Goal: Task Accomplishment & Management: Use online tool/utility

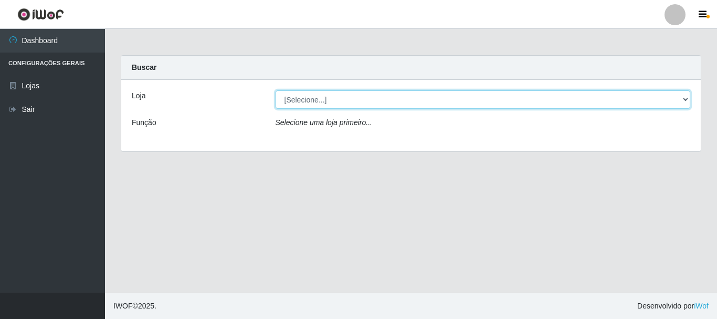
drag, startPoint x: 686, startPoint y: 96, endPoint x: 675, endPoint y: 96, distance: 10.5
click at [686, 96] on select "[Selecione...] [GEOGRAPHIC_DATA] [GEOGRAPHIC_DATA]" at bounding box center [483, 99] width 415 height 18
select select "64"
click at [276, 90] on select "[Selecione...] [GEOGRAPHIC_DATA] [GEOGRAPHIC_DATA]" at bounding box center [483, 99] width 415 height 18
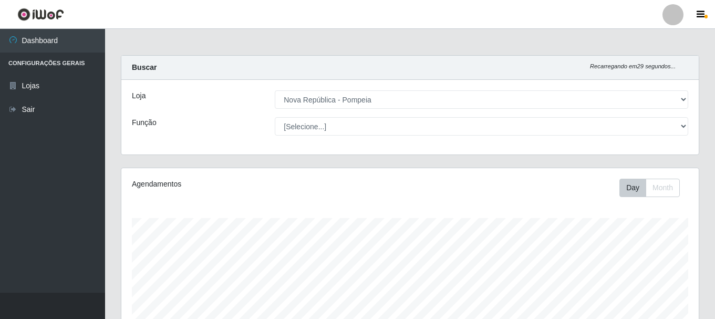
scroll to position [218, 577]
click at [688, 124] on div "[Selecione...] Balconista Operador de Caixa Recepcionista Repositor" at bounding box center [481, 126] width 429 height 18
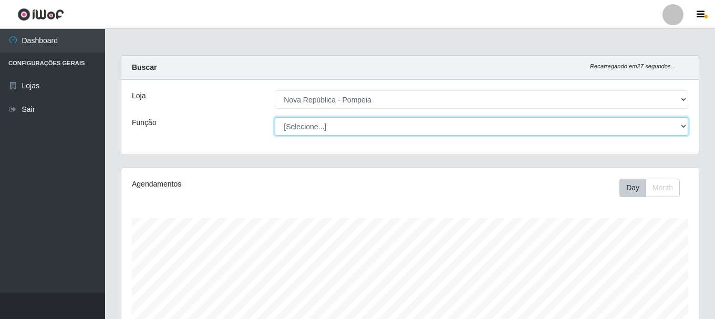
click at [683, 122] on select "[Selecione...] Balconista Operador de Caixa Recepcionista Repositor" at bounding box center [481, 126] width 413 height 18
select select "22"
click at [275, 117] on select "[Selecione...] Balconista Operador de Caixa Recepcionista Repositor" at bounding box center [481, 126] width 413 height 18
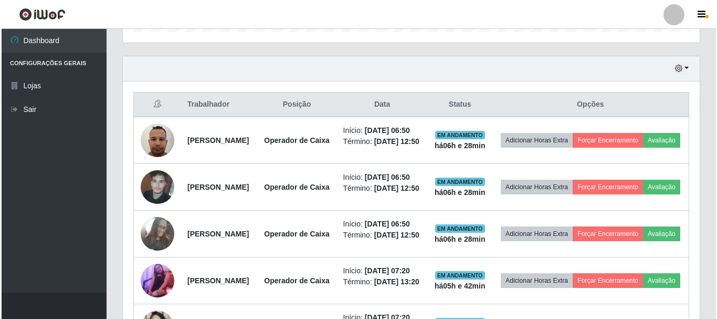
scroll to position [376, 0]
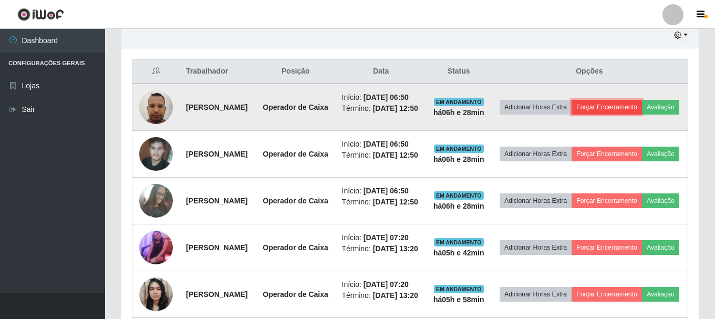
click at [642, 107] on button "Forçar Encerramento" at bounding box center [606, 107] width 70 height 15
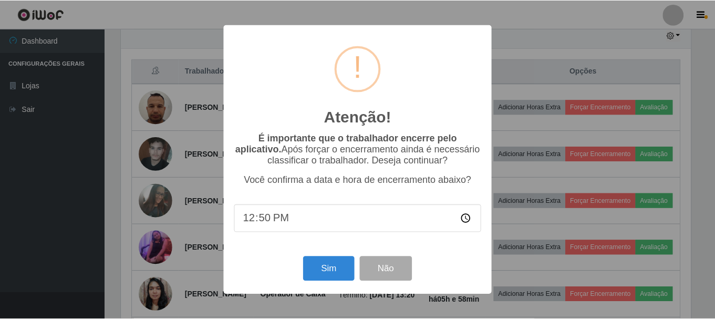
scroll to position [218, 572]
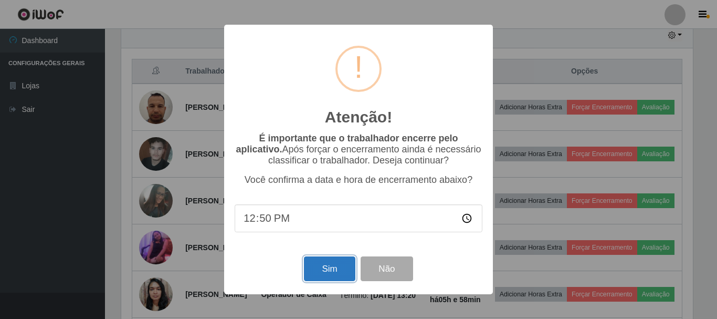
click at [308, 268] on button "Sim" at bounding box center [329, 268] width 51 height 25
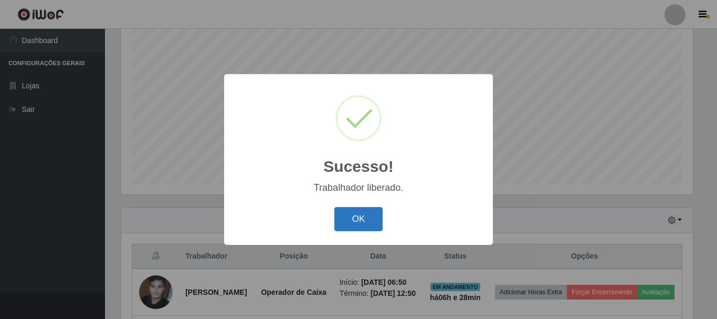
click at [355, 225] on button "OK" at bounding box center [358, 219] width 49 height 25
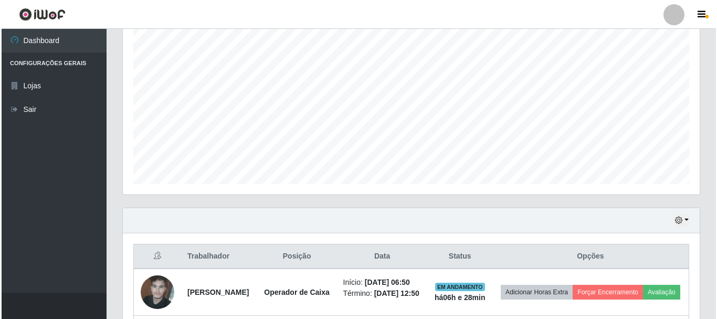
scroll to position [361, 0]
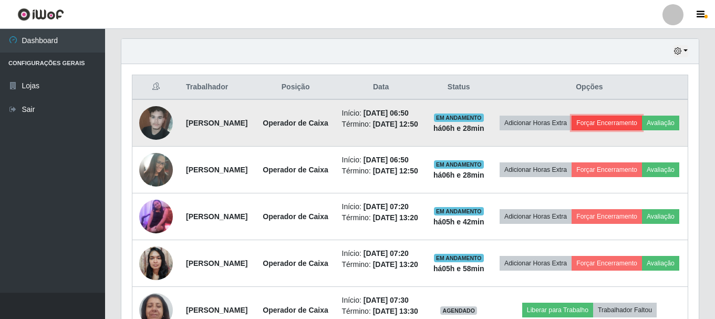
click at [642, 130] on button "Forçar Encerramento" at bounding box center [606, 123] width 70 height 15
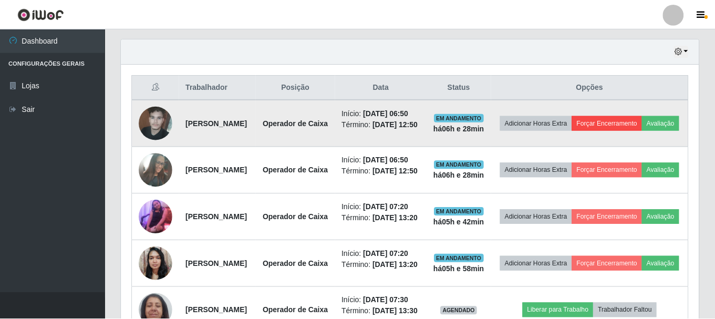
scroll to position [218, 572]
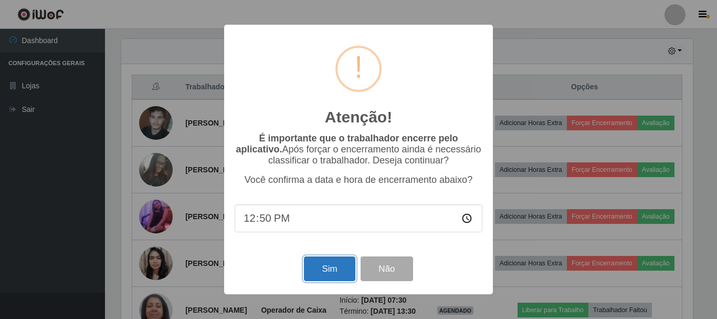
click at [319, 270] on button "Sim" at bounding box center [329, 268] width 51 height 25
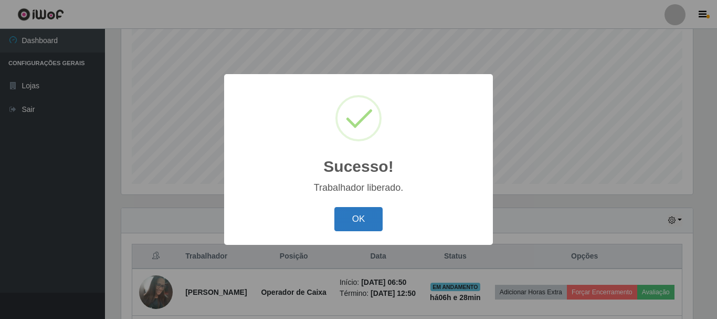
click at [344, 215] on button "OK" at bounding box center [358, 219] width 49 height 25
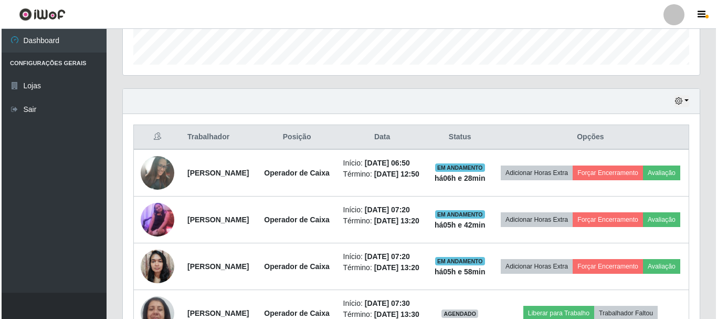
scroll to position [325, 0]
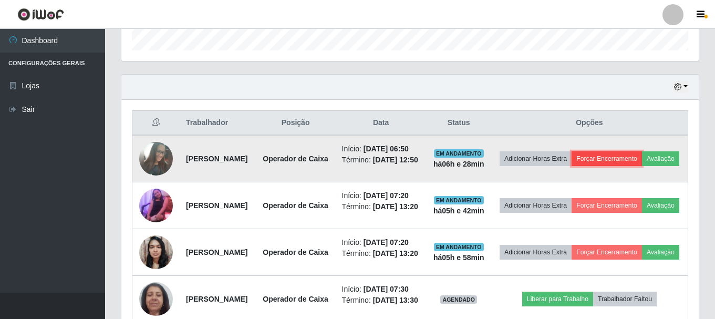
click at [642, 162] on button "Forçar Encerramento" at bounding box center [606, 158] width 70 height 15
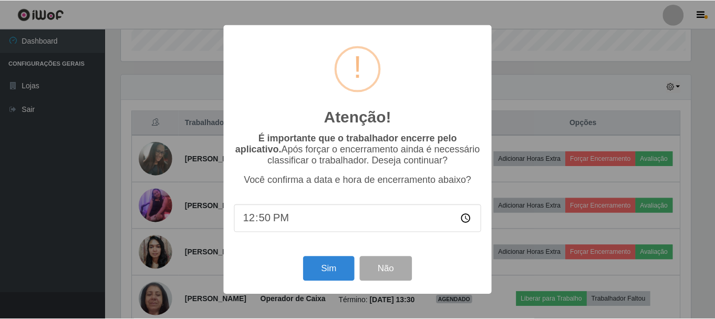
scroll to position [218, 572]
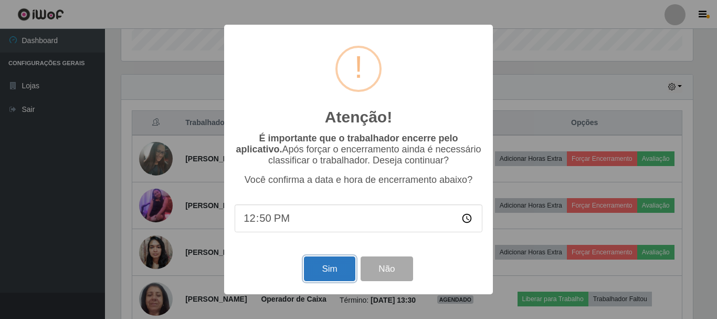
click at [341, 268] on button "Sim" at bounding box center [329, 268] width 51 height 25
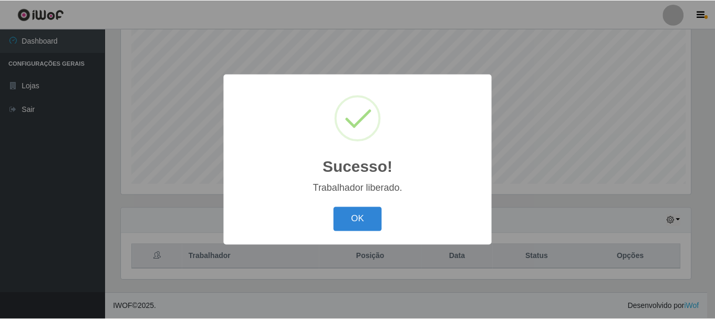
scroll to position [0, 0]
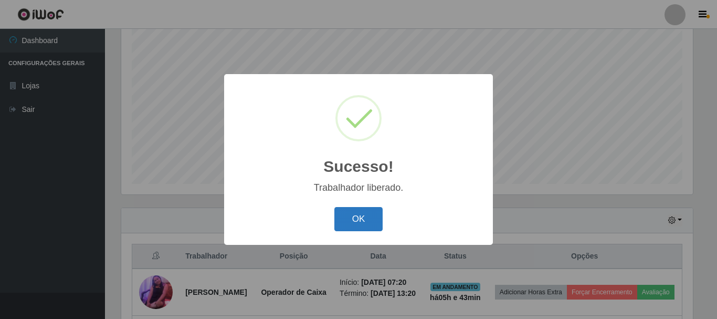
click at [371, 218] on button "OK" at bounding box center [358, 219] width 49 height 25
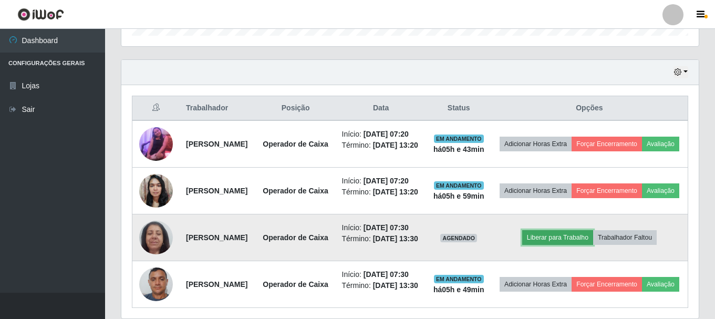
click at [579, 245] on button "Liberar para Trabalho" at bounding box center [557, 237] width 71 height 15
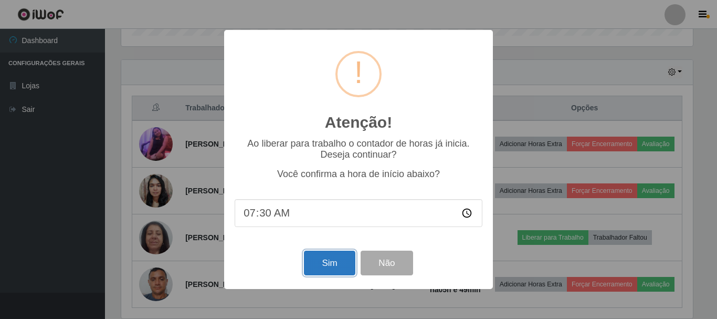
click at [333, 260] on button "Sim" at bounding box center [329, 262] width 51 height 25
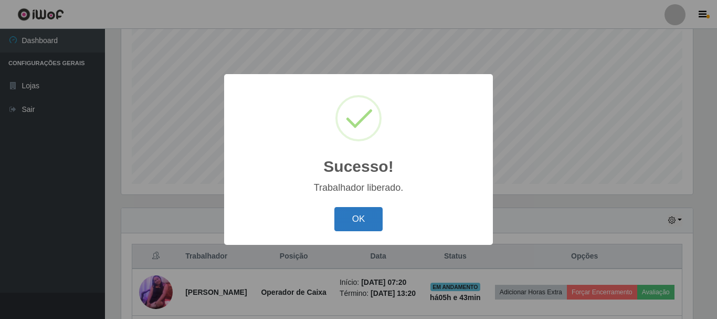
click at [373, 213] on button "OK" at bounding box center [358, 219] width 49 height 25
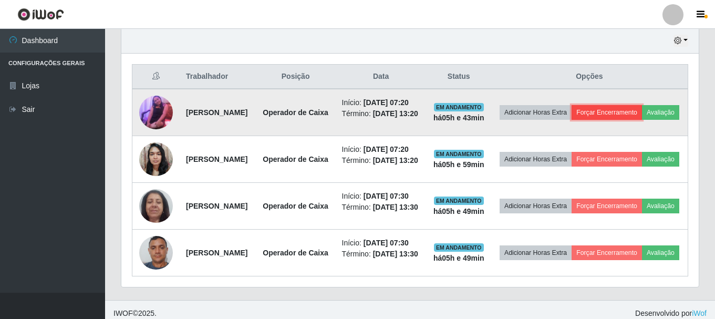
click at [642, 112] on button "Forçar Encerramento" at bounding box center [606, 112] width 70 height 15
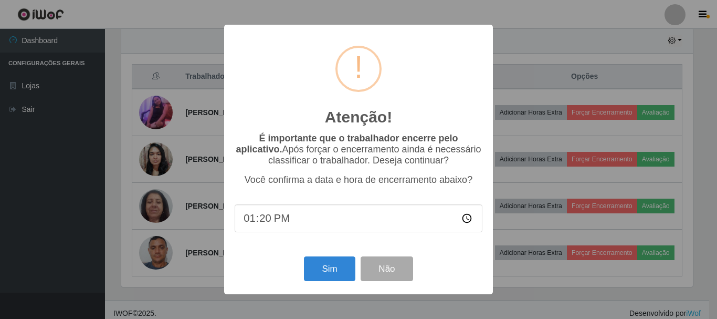
click at [269, 225] on input "13:20" at bounding box center [359, 218] width 248 height 28
type input "13:30"
click at [313, 270] on button "Sim" at bounding box center [329, 268] width 51 height 25
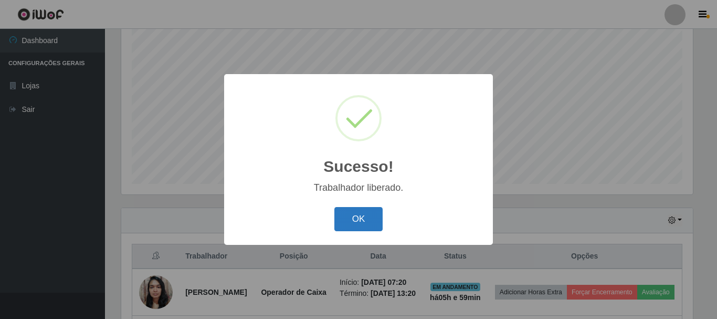
click at [371, 218] on button "OK" at bounding box center [358, 219] width 49 height 25
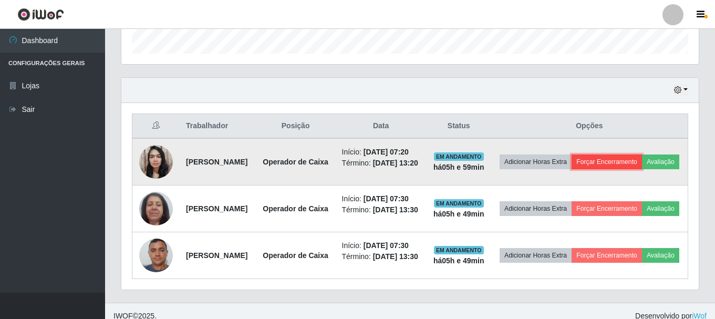
click at [642, 163] on button "Forçar Encerramento" at bounding box center [606, 161] width 70 height 15
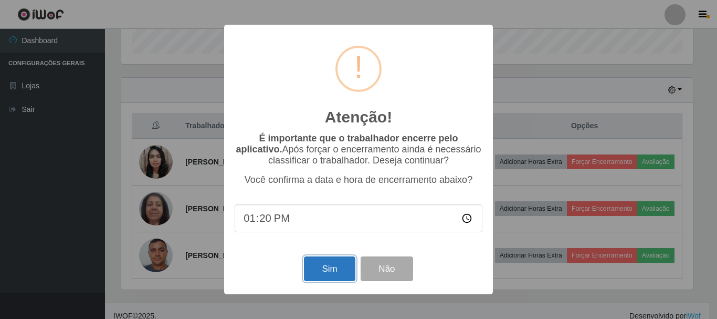
click at [332, 272] on button "Sim" at bounding box center [329, 268] width 51 height 25
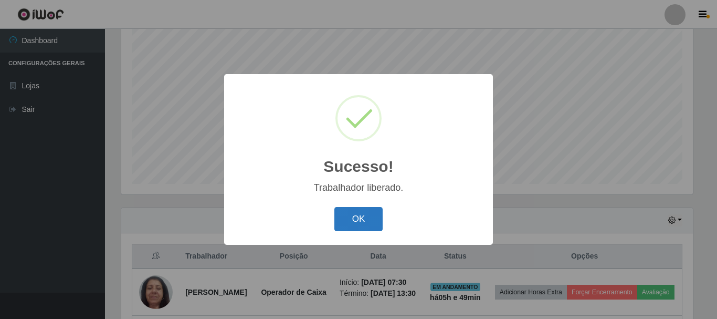
click at [370, 221] on button "OK" at bounding box center [358, 219] width 49 height 25
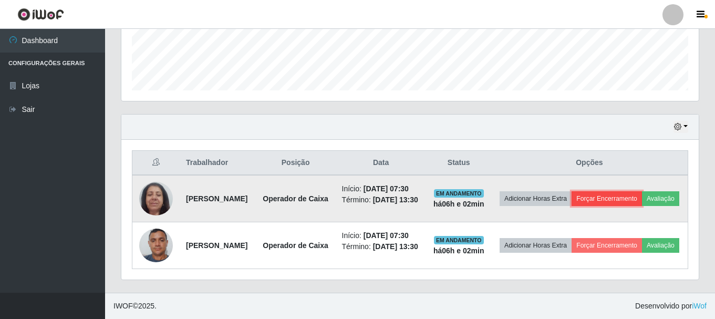
click at [642, 191] on button "Forçar Encerramento" at bounding box center [606, 198] width 70 height 15
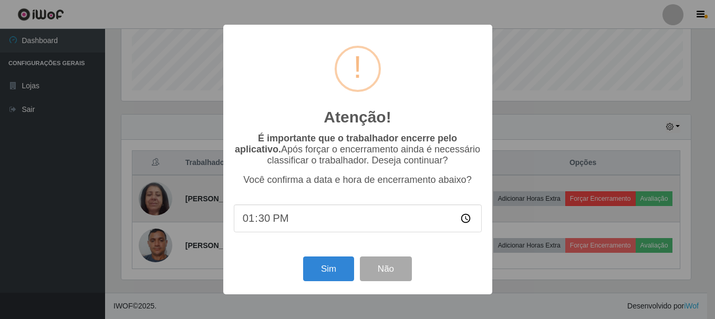
scroll to position [218, 572]
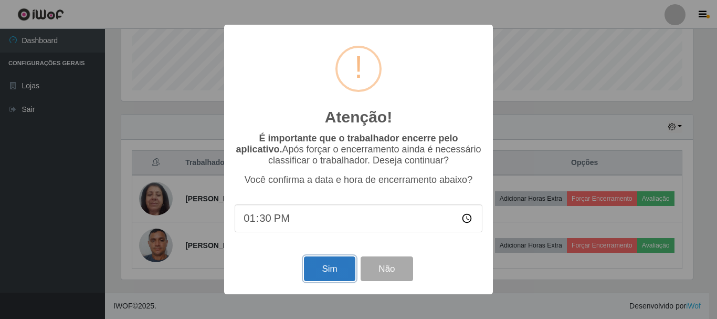
click at [330, 269] on button "Sim" at bounding box center [329, 268] width 51 height 25
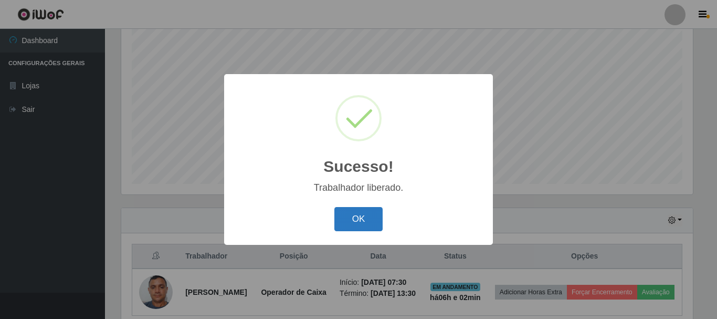
click at [347, 214] on button "OK" at bounding box center [358, 219] width 49 height 25
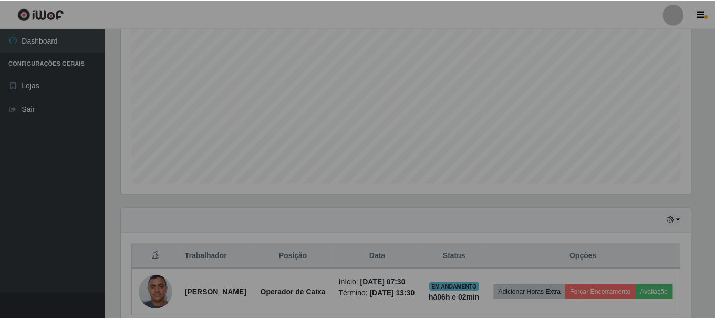
scroll to position [218, 577]
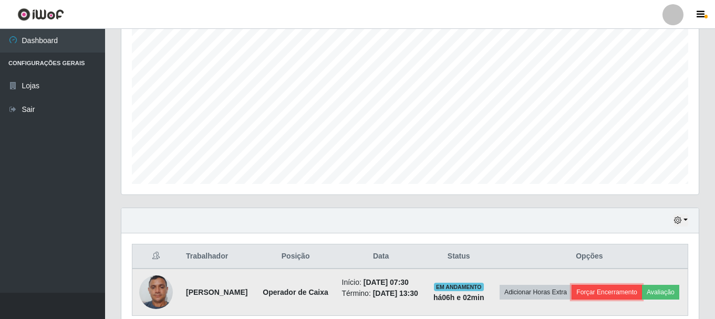
click at [642, 291] on button "Forçar Encerramento" at bounding box center [606, 292] width 70 height 15
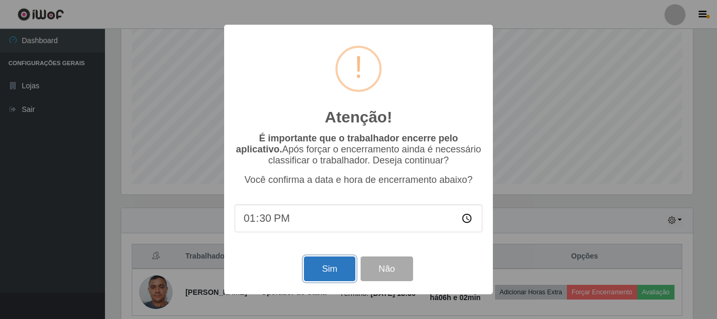
click at [335, 273] on button "Sim" at bounding box center [329, 268] width 51 height 25
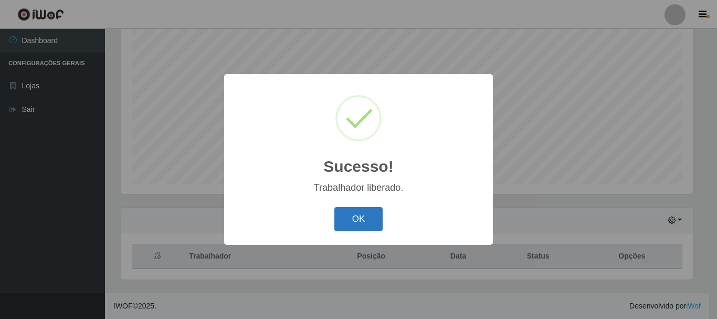
click at [354, 213] on button "OK" at bounding box center [358, 219] width 49 height 25
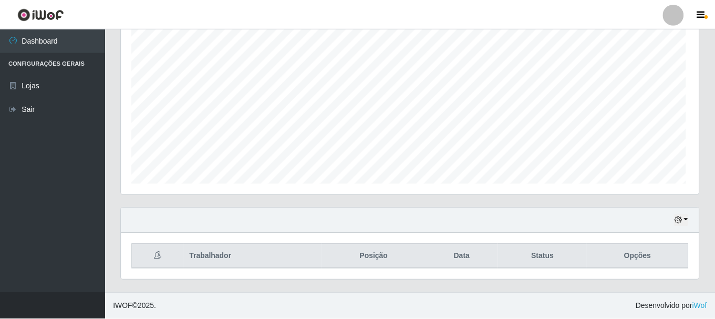
scroll to position [218, 577]
